Goal: Task Accomplishment & Management: Use online tool/utility

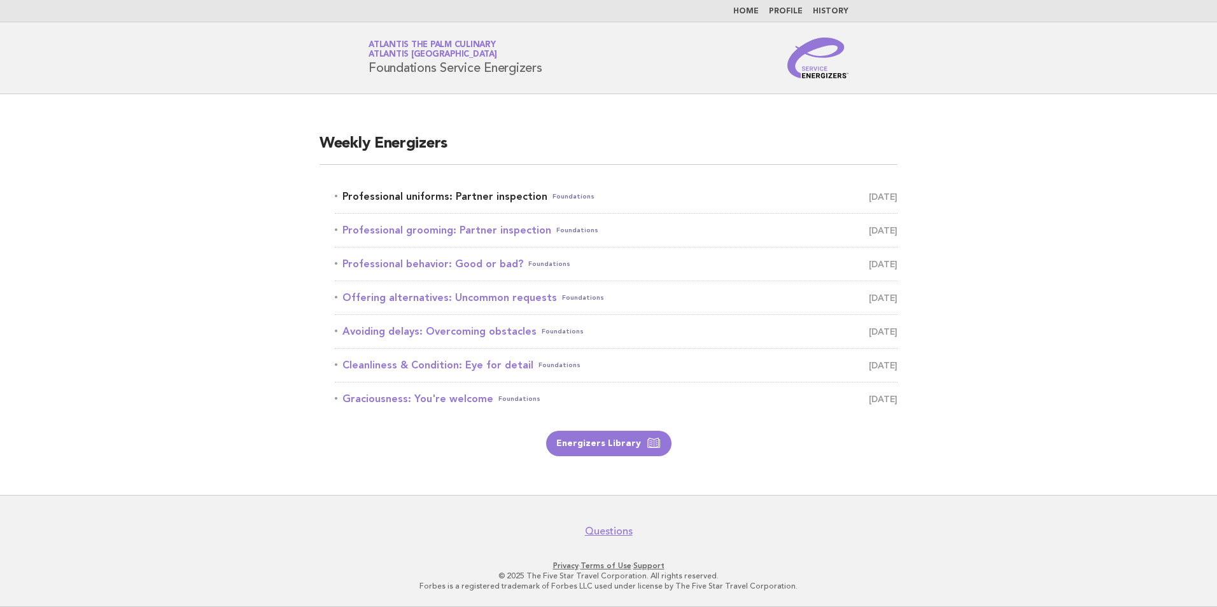
click at [447, 204] on link "Professional uniforms: Partner inspection Foundations October 1" at bounding box center [616, 197] width 563 height 18
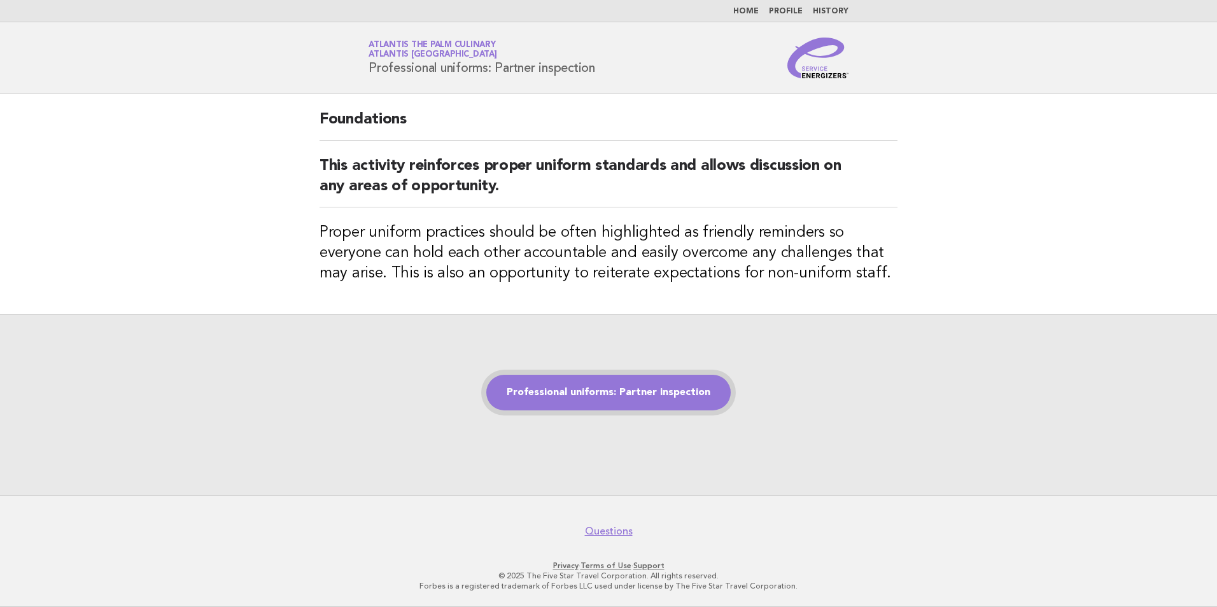
click at [585, 403] on link "Professional uniforms: Partner inspection" at bounding box center [608, 393] width 244 height 36
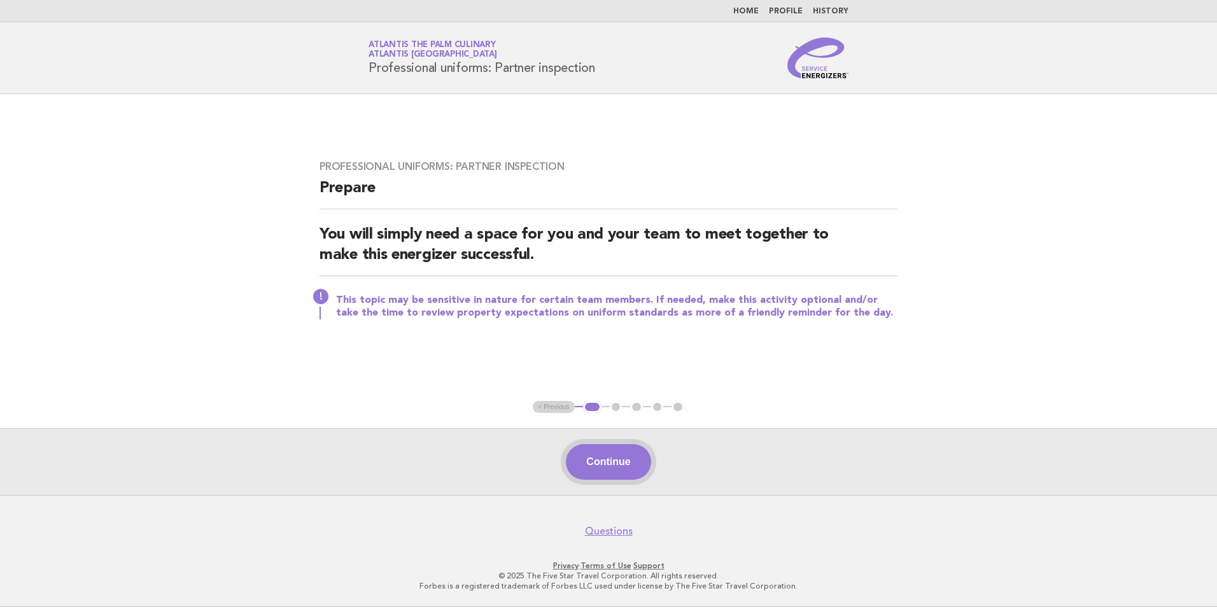
click at [602, 457] on button "Continue" at bounding box center [608, 462] width 85 height 36
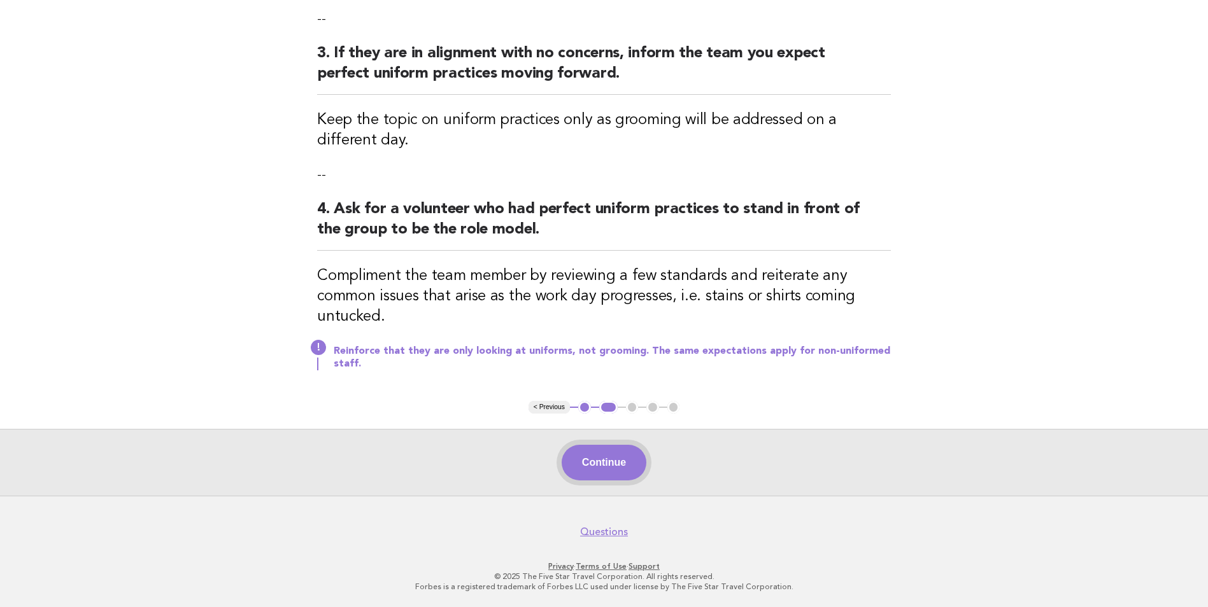
click at [609, 457] on button "Continue" at bounding box center [603, 463] width 85 height 36
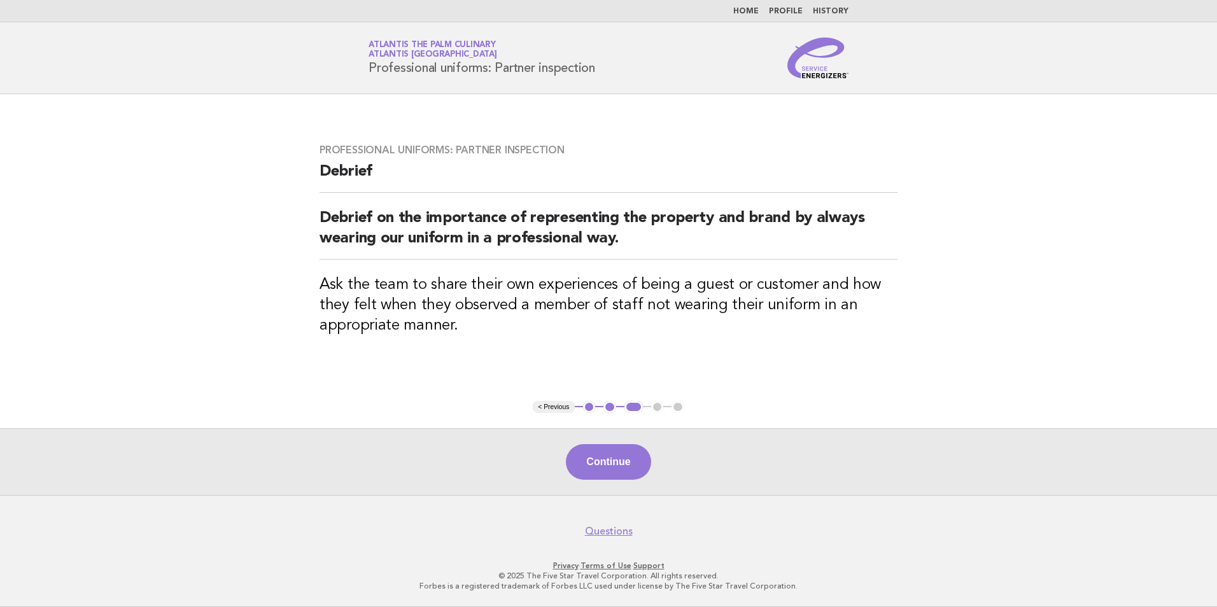
click at [609, 457] on button "Continue" at bounding box center [608, 462] width 85 height 36
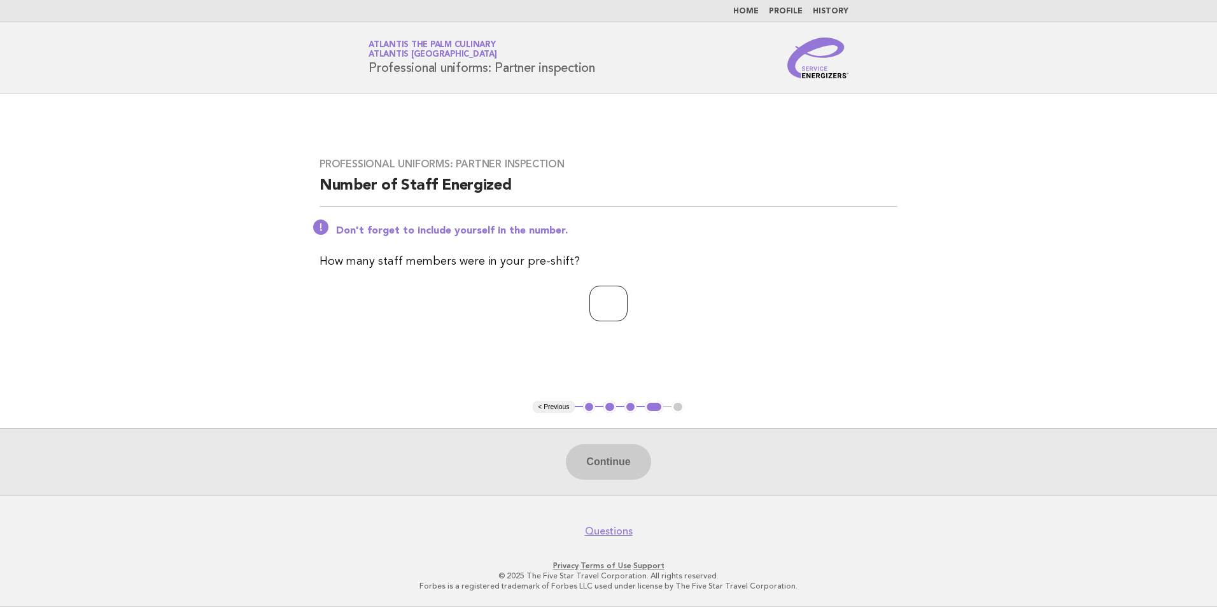
click at [624, 315] on input "number" at bounding box center [608, 304] width 38 height 36
type input "**"
click at [626, 453] on button "Continue" at bounding box center [608, 462] width 85 height 36
